Goal: Task Accomplishment & Management: Use online tool/utility

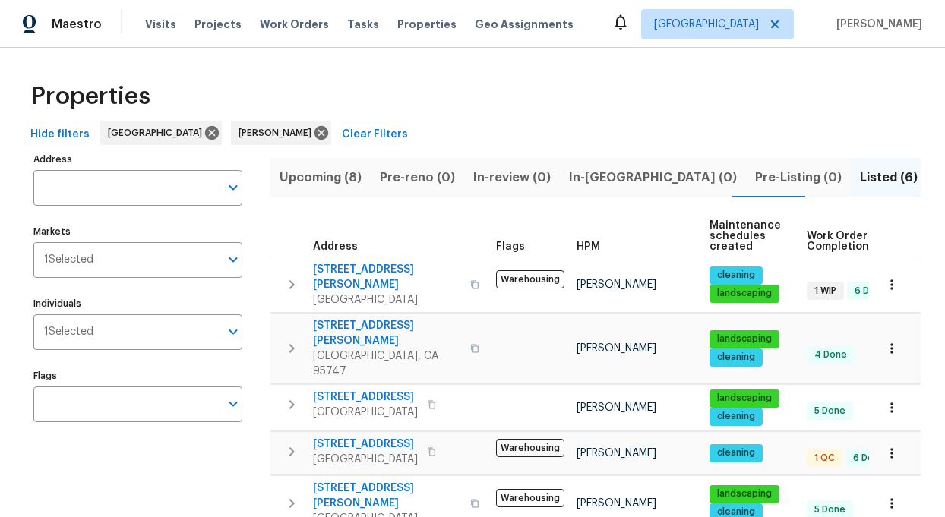
scroll to position [80, 0]
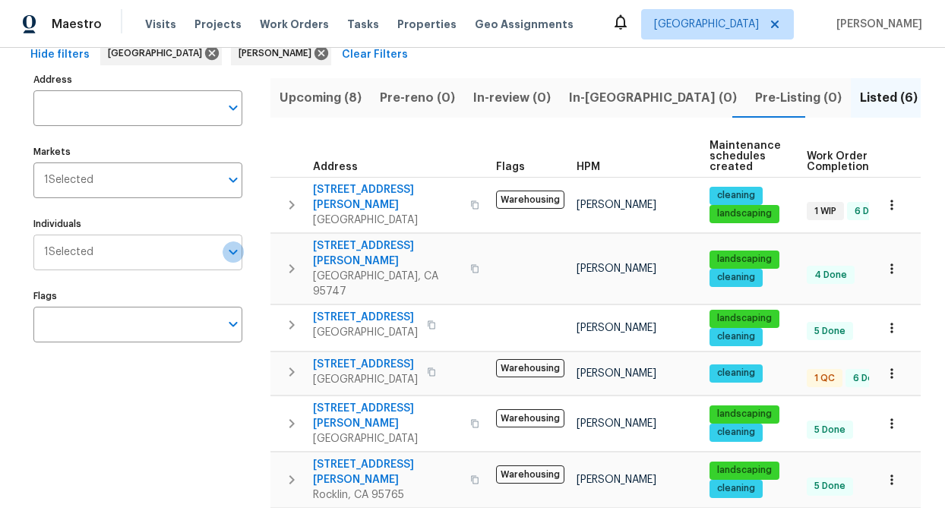
click at [233, 254] on icon "Open" at bounding box center [233, 252] width 8 height 5
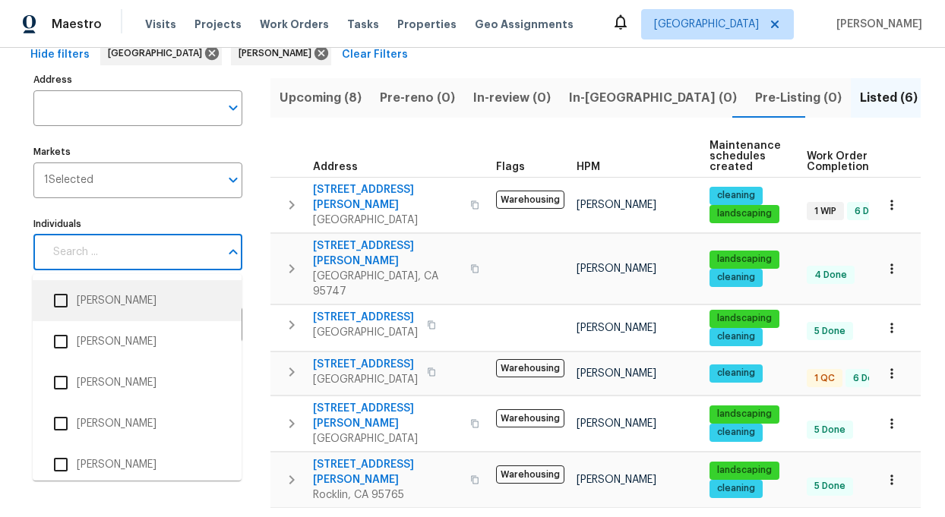
click at [128, 252] on input "Individuals" at bounding box center [131, 253] width 175 height 36
click at [119, 250] on input "Individuals" at bounding box center [131, 253] width 175 height 36
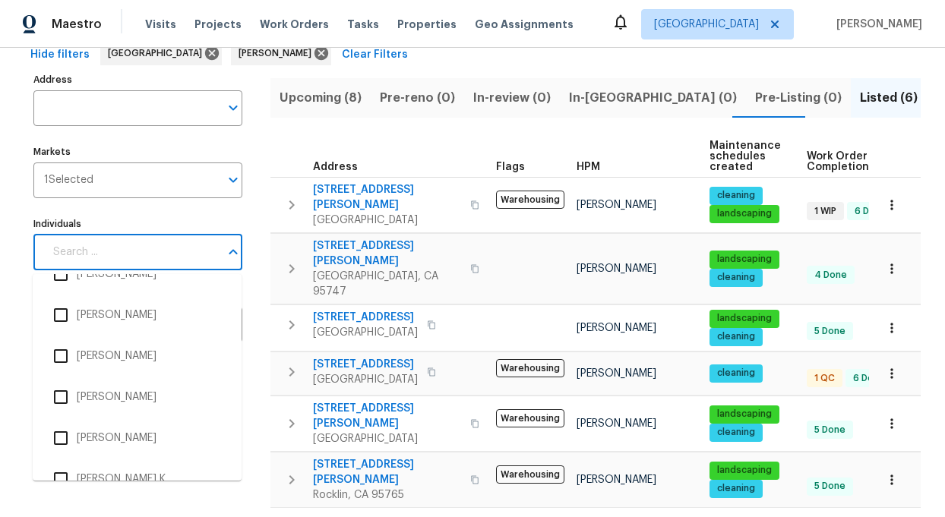
scroll to position [479, 0]
click at [112, 250] on input "Individuals" at bounding box center [131, 253] width 175 height 36
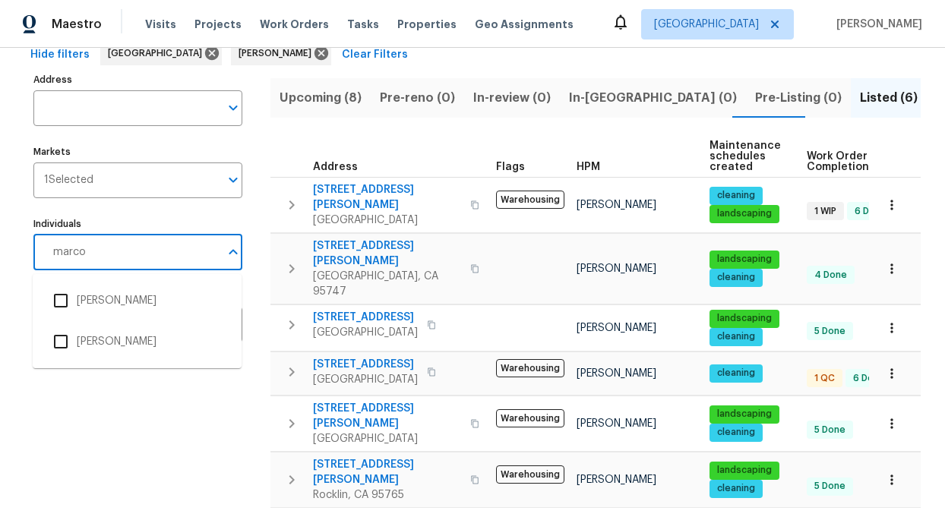
type input "marcos"
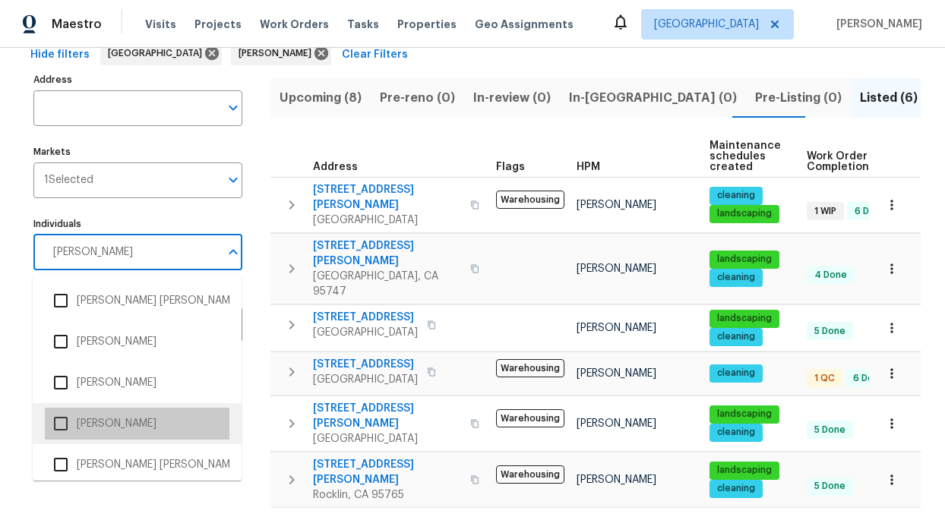
click at [95, 417] on li "Marcos Reyes" at bounding box center [137, 424] width 185 height 32
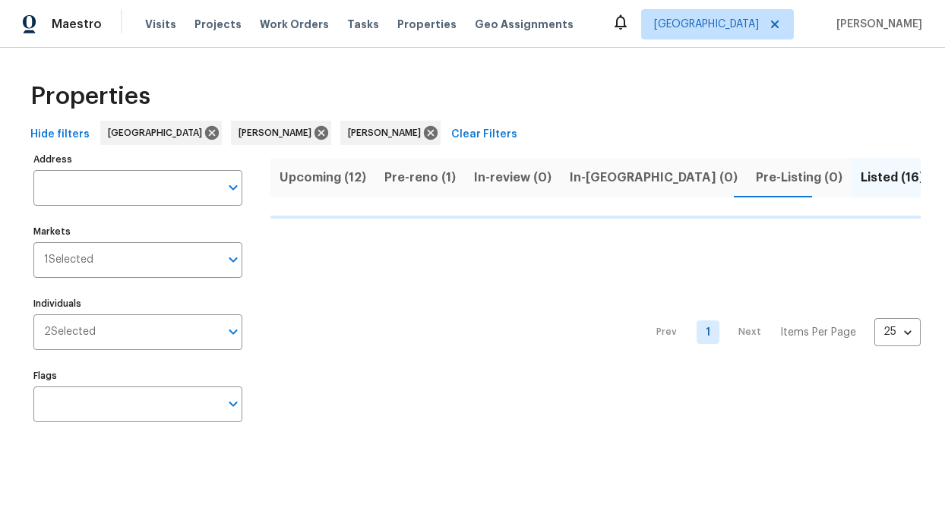
click at [861, 179] on span "Listed (16)" at bounding box center [892, 177] width 63 height 21
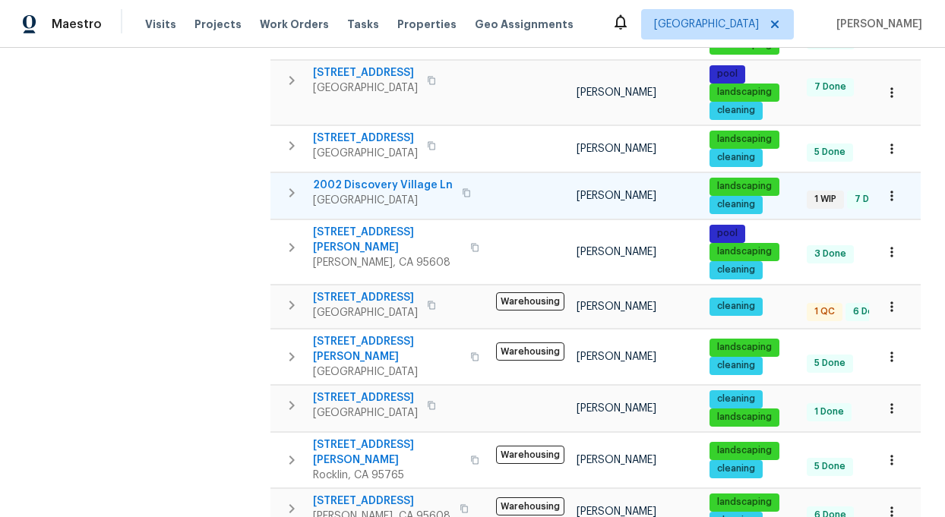
scroll to position [581, 0]
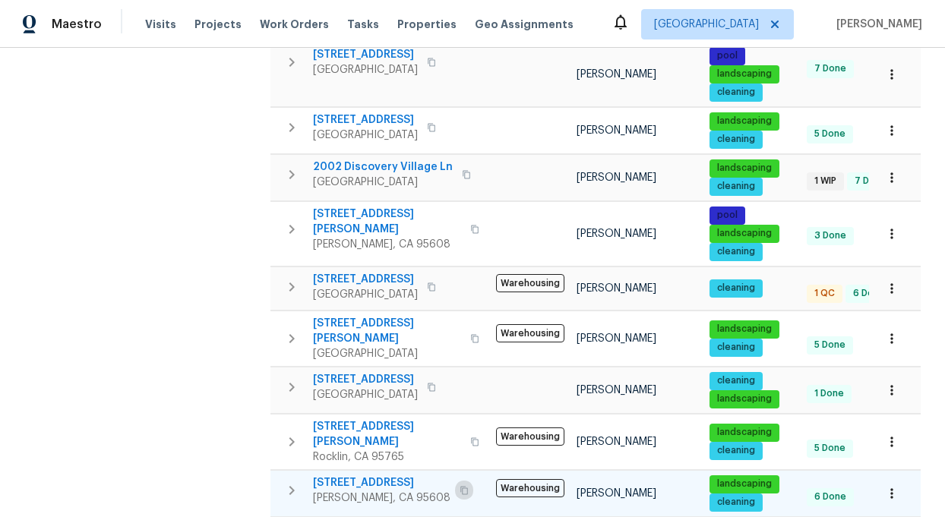
click at [460, 486] on icon "button" at bounding box center [464, 490] width 9 height 9
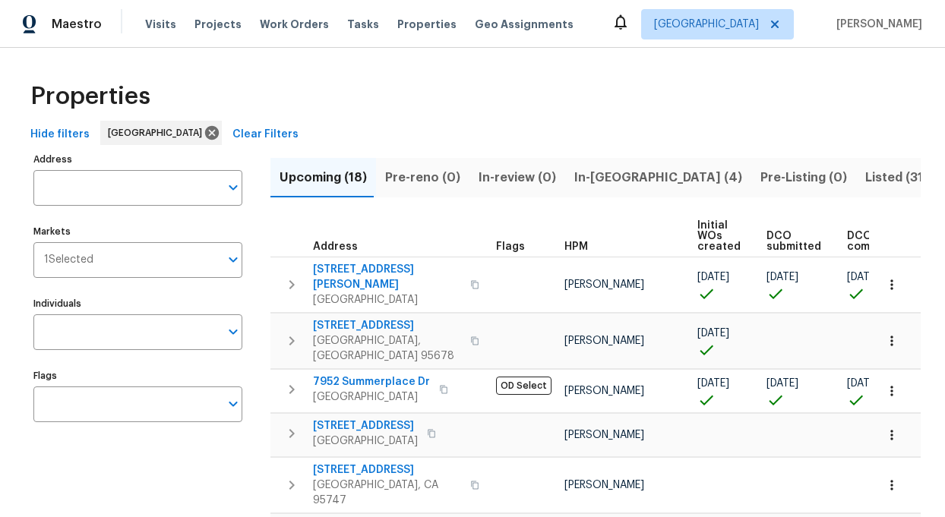
scroll to position [0, 97]
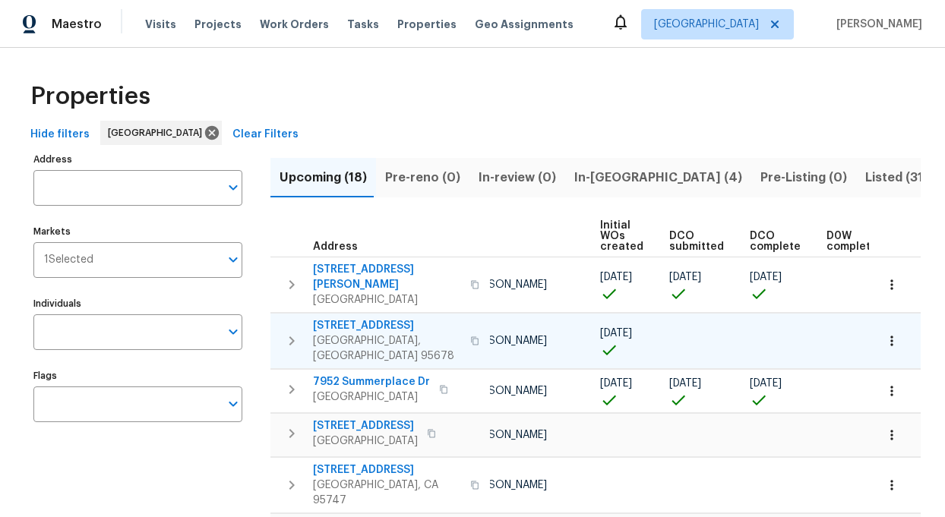
click at [360, 318] on span "[STREET_ADDRESS]" at bounding box center [387, 325] width 148 height 15
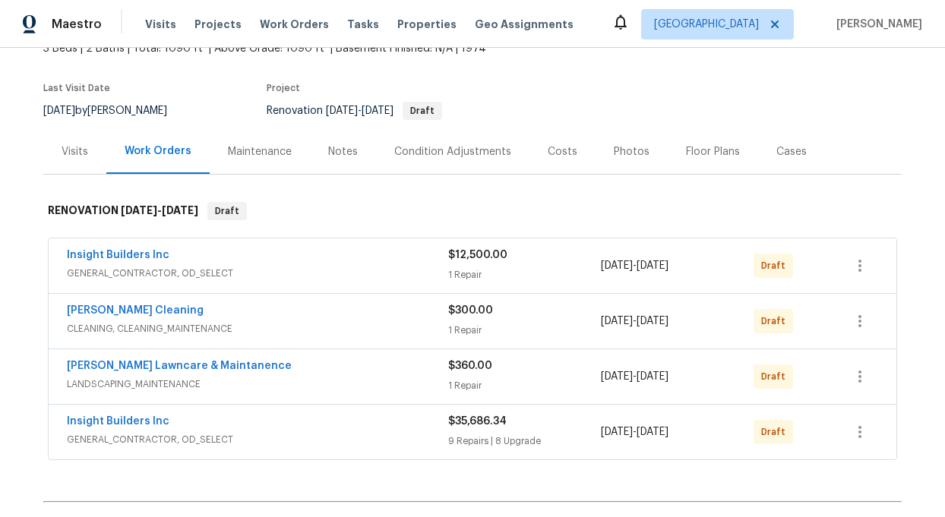
scroll to position [102, 0]
click at [860, 264] on icon "button" at bounding box center [859, 265] width 3 height 12
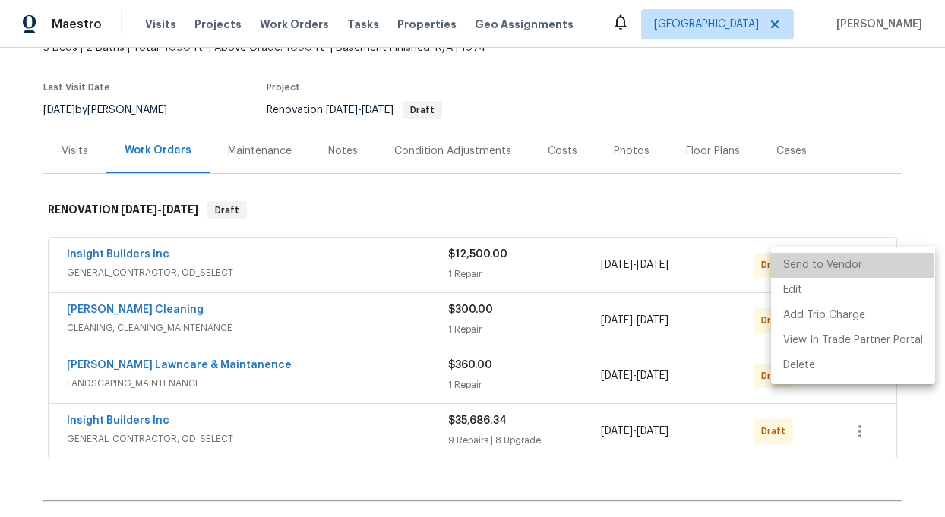
click at [821, 264] on li "Send to Vendor" at bounding box center [853, 265] width 164 height 25
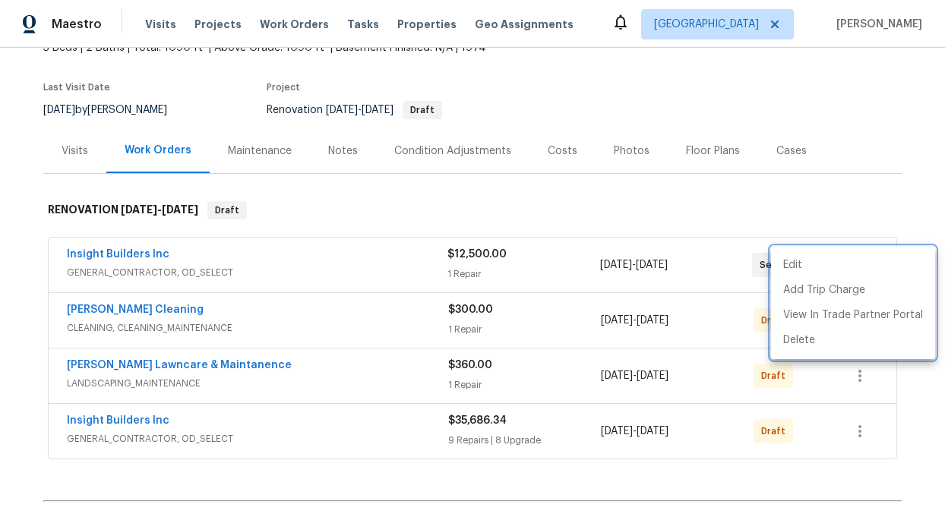
click at [109, 254] on div at bounding box center [472, 258] width 945 height 517
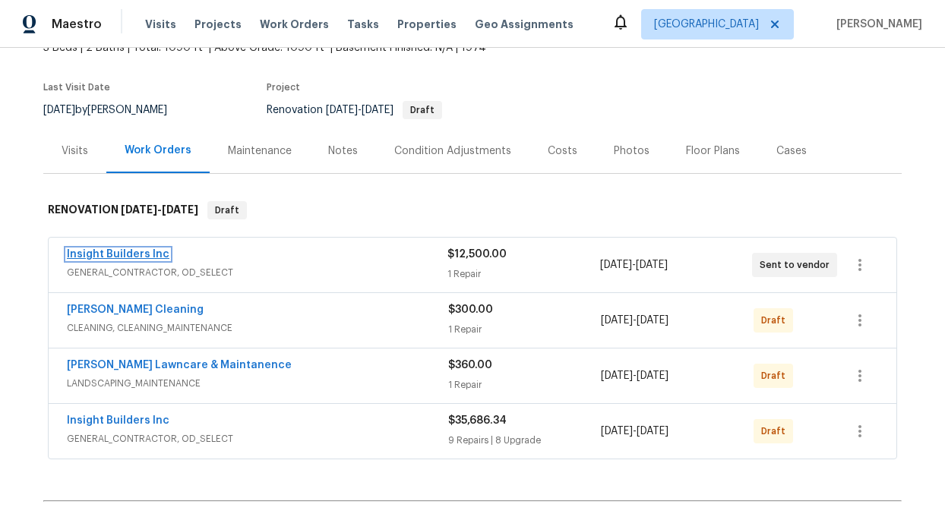
click at [110, 255] on link "Insight Builders Inc" at bounding box center [118, 254] width 103 height 11
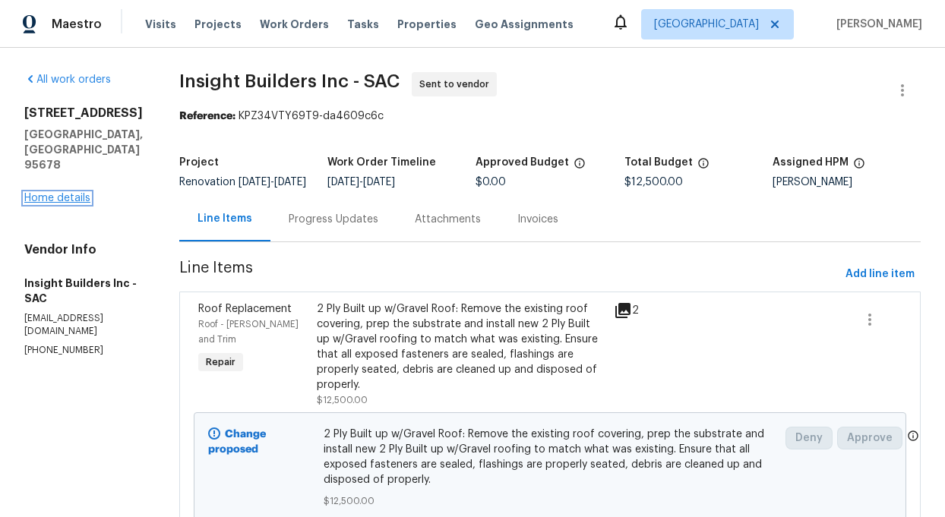
click at [68, 193] on link "Home details" at bounding box center [57, 198] width 66 height 11
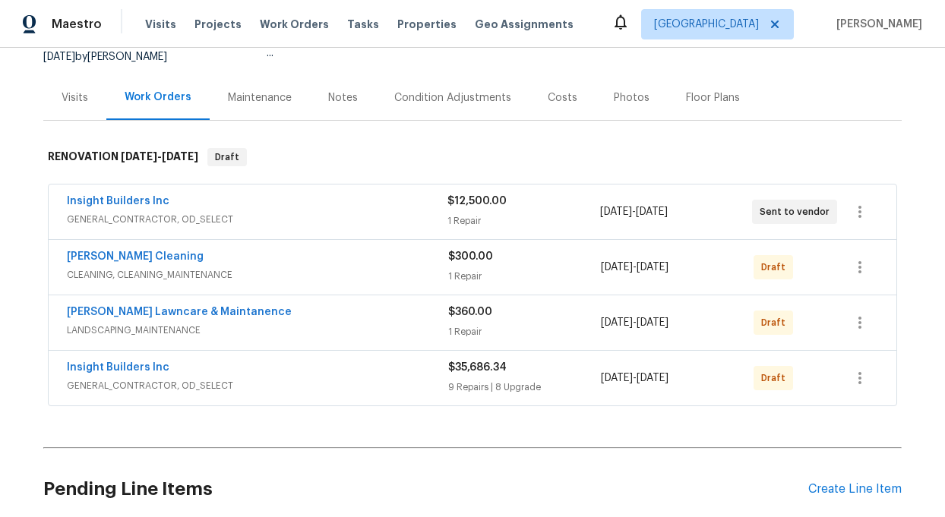
scroll to position [157, 0]
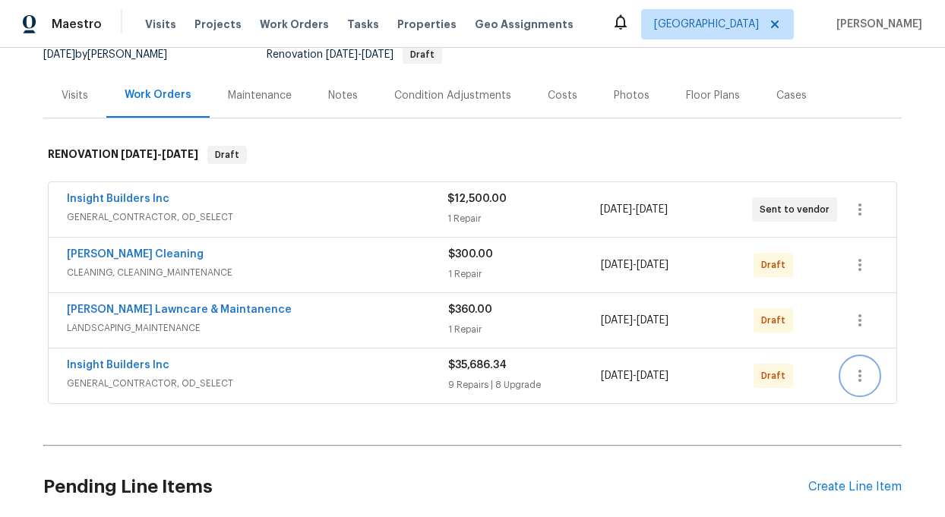
click at [864, 369] on icon "button" at bounding box center [860, 376] width 18 height 18
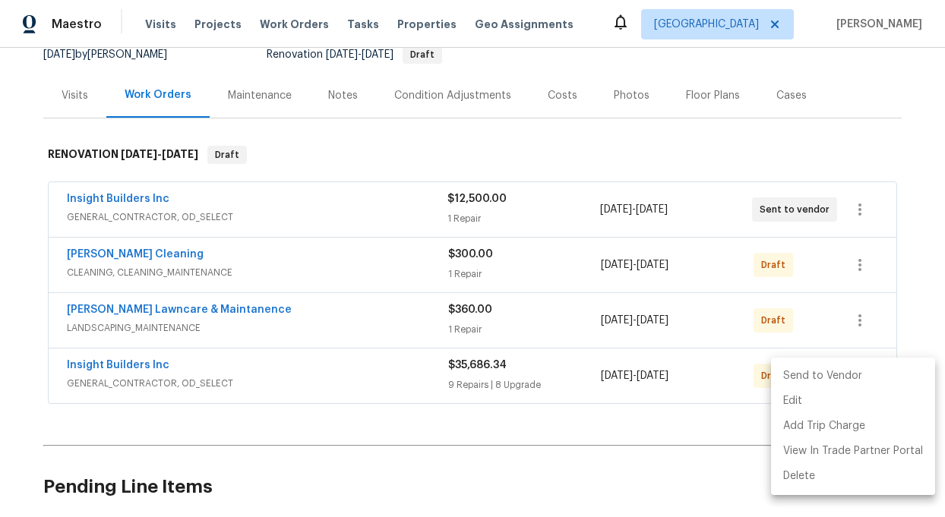
click at [857, 374] on li "Send to Vendor" at bounding box center [853, 376] width 164 height 25
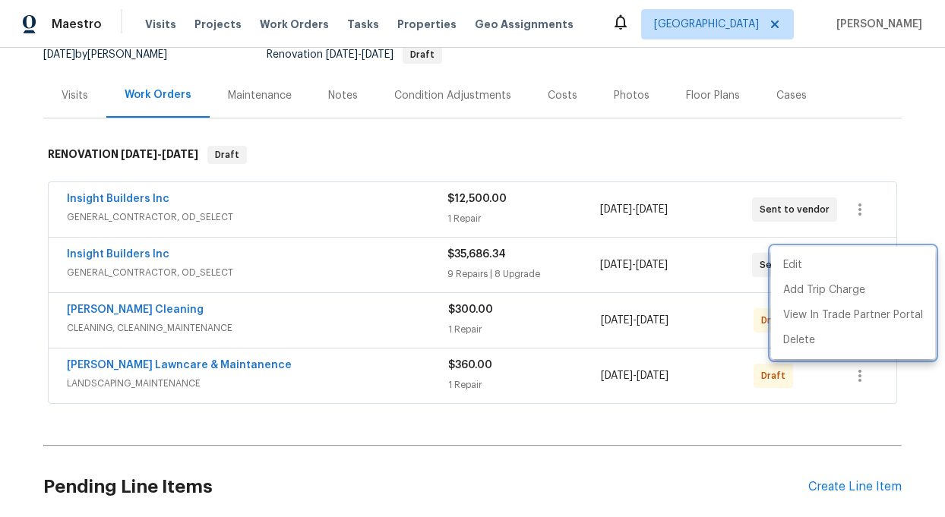
click at [915, 208] on div at bounding box center [472, 258] width 945 height 517
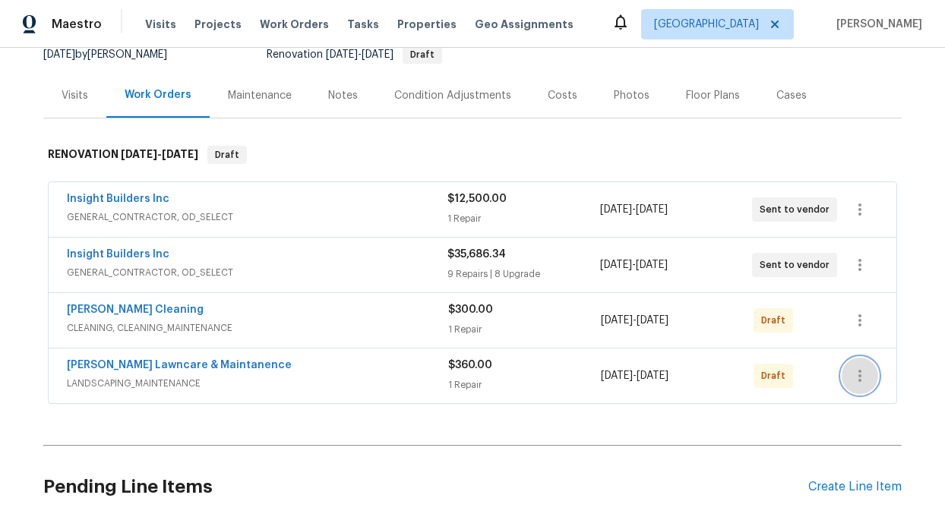
click at [857, 367] on icon "button" at bounding box center [860, 376] width 18 height 18
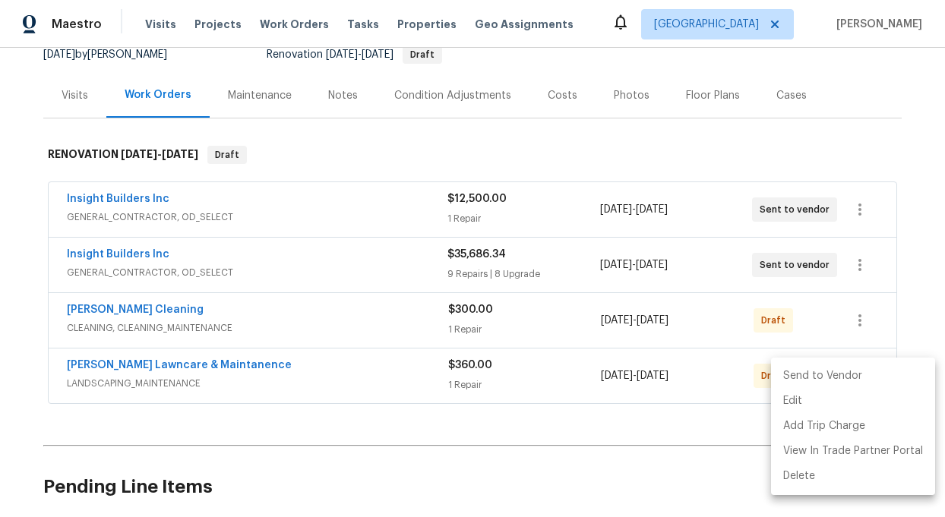
click at [854, 379] on li "Send to Vendor" at bounding box center [853, 376] width 164 height 25
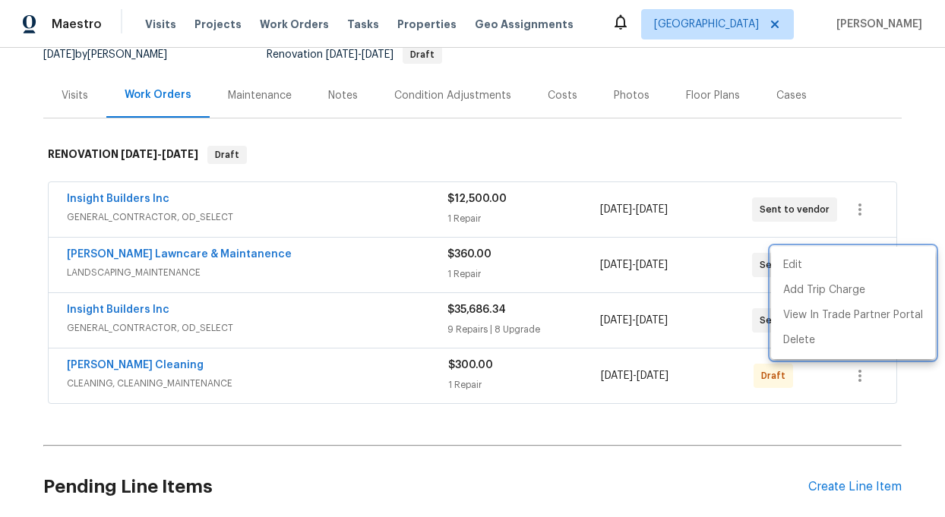
click at [852, 434] on div at bounding box center [472, 258] width 945 height 517
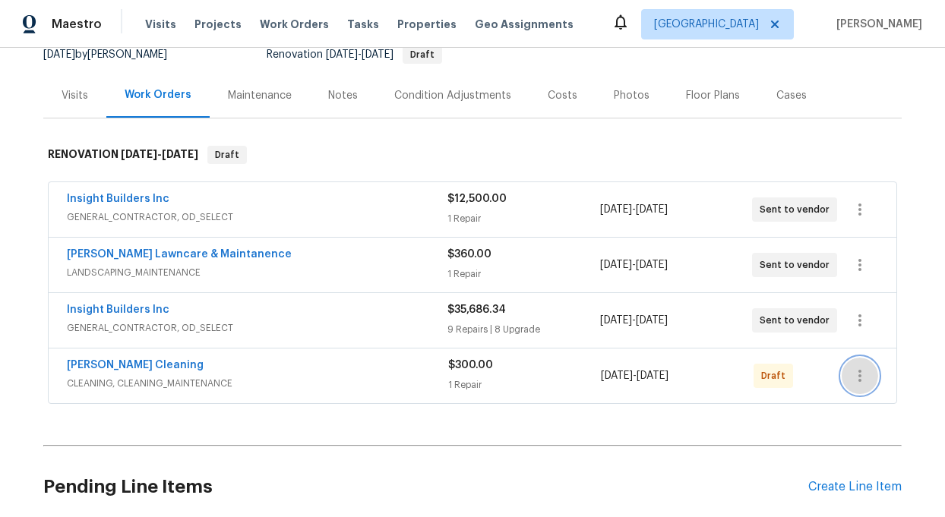
click at [865, 372] on icon "button" at bounding box center [860, 376] width 18 height 18
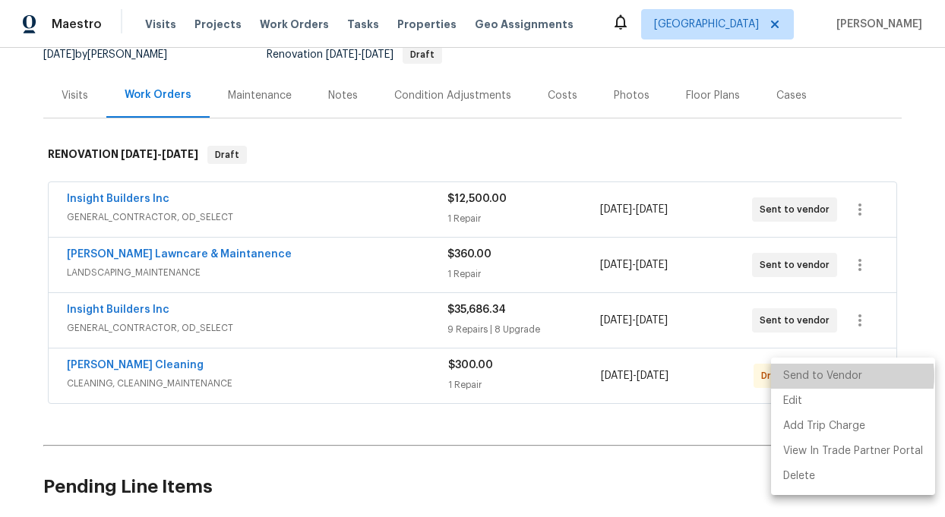
click at [847, 376] on li "Send to Vendor" at bounding box center [853, 376] width 164 height 25
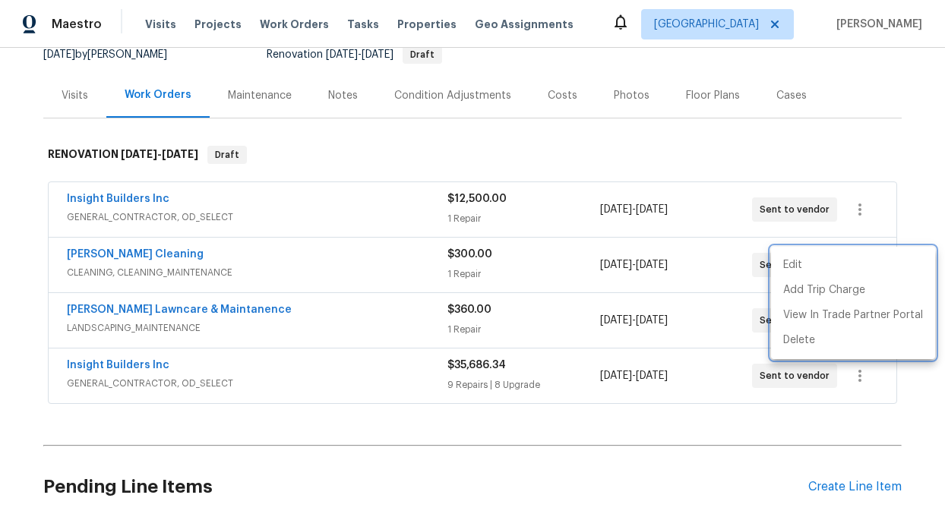
click at [422, 455] on div at bounding box center [472, 258] width 945 height 517
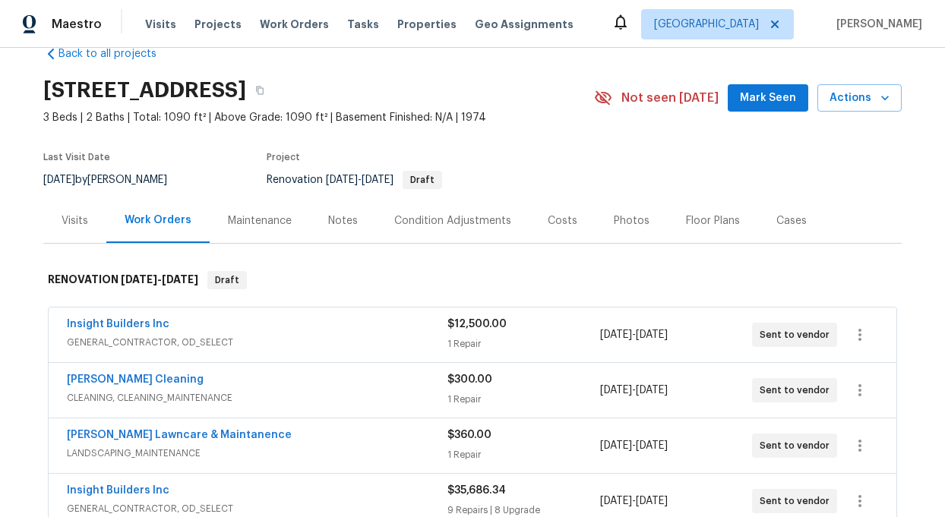
scroll to position [30, 0]
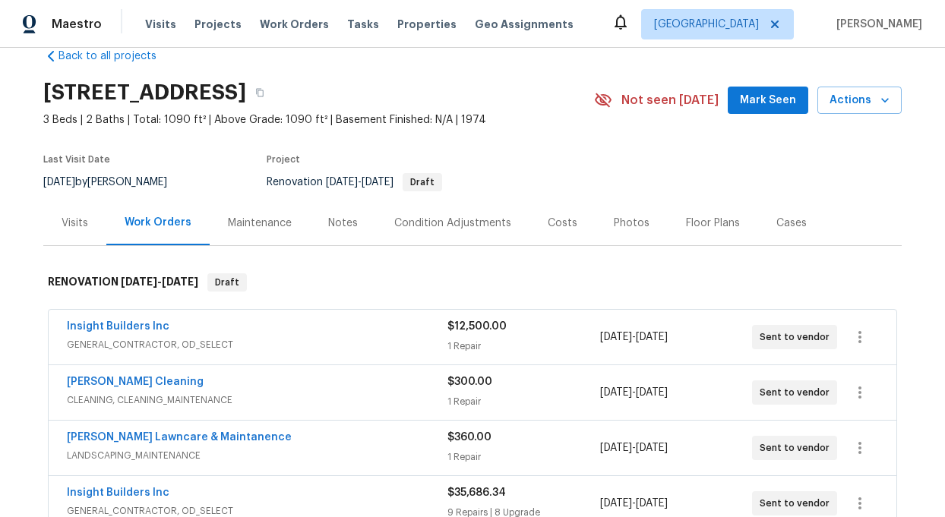
click at [343, 221] on div "Notes" at bounding box center [343, 223] width 30 height 15
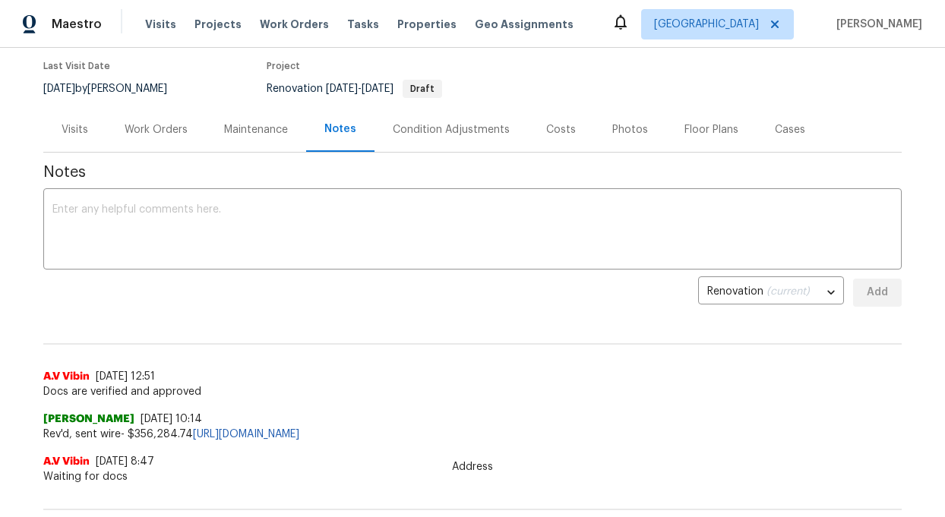
scroll to position [119, 0]
